Goal: Information Seeking & Learning: Learn about a topic

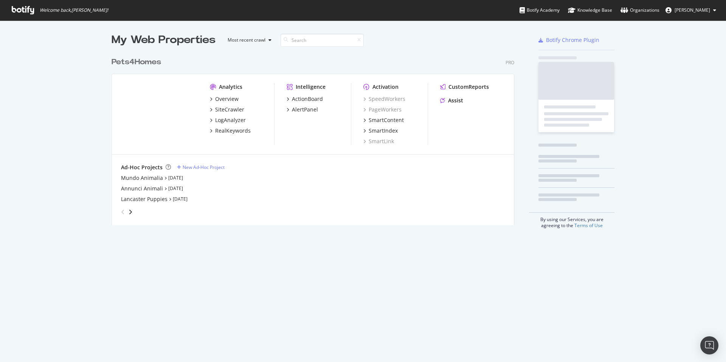
scroll to position [172, 403]
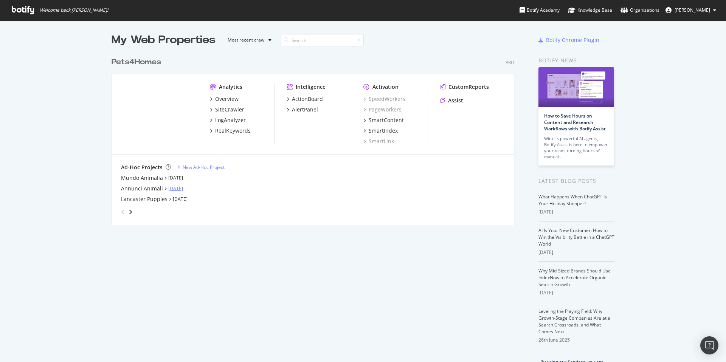
click at [179, 188] on link "[DATE]" at bounding box center [175, 188] width 15 height 6
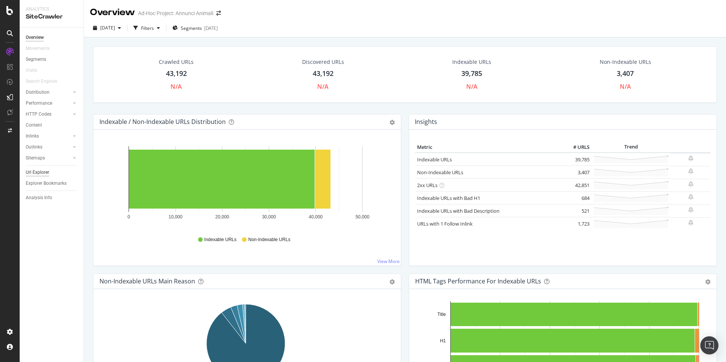
click at [44, 171] on div "Url Explorer" at bounding box center [37, 173] width 23 height 8
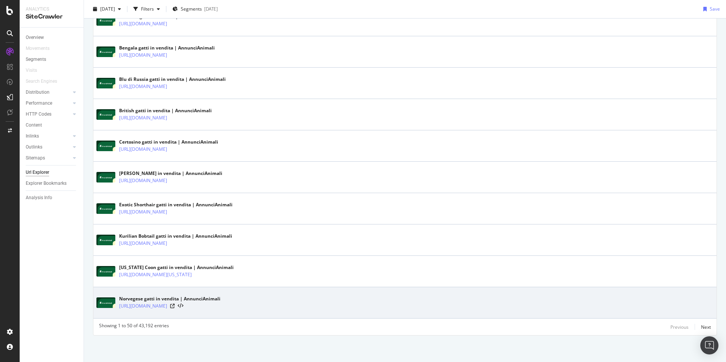
scroll to position [1447, 0]
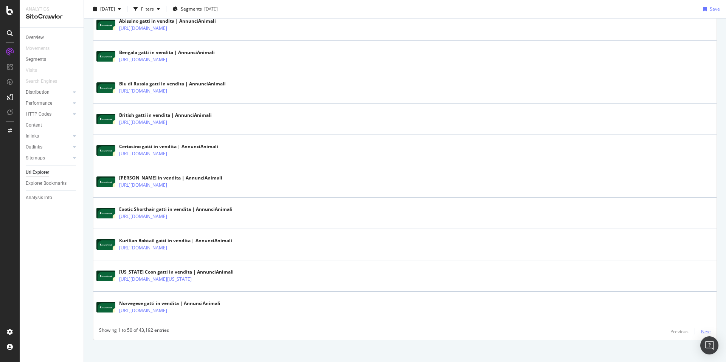
click at [701, 332] on div "Next" at bounding box center [706, 332] width 10 height 6
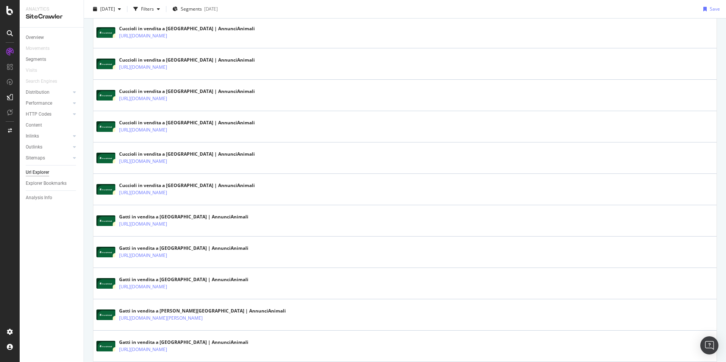
scroll to position [1442, 0]
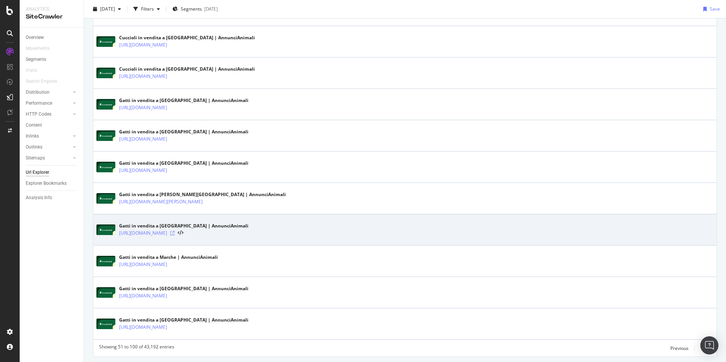
click at [175, 233] on icon at bounding box center [172, 233] width 5 height 5
